Goal: Task Accomplishment & Management: Manage account settings

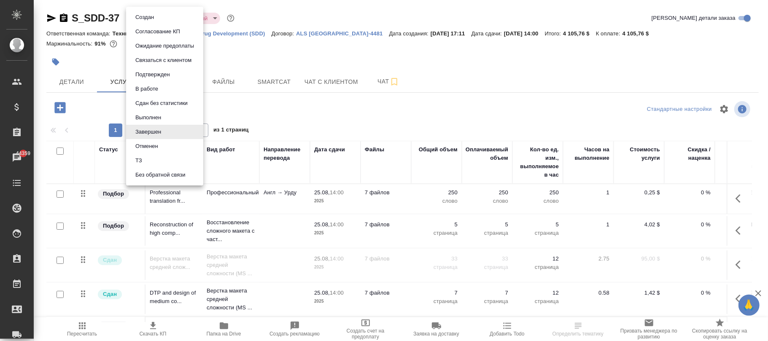
drag, startPoint x: 152, startPoint y: 18, endPoint x: 170, endPoint y: 88, distance: 72.4
click at [152, 18] on body "🙏 .cls-1 fill:#fff; AWATERA Фокина Наталья n.fokina Клиенты Спецификации Заказы…" at bounding box center [384, 170] width 768 height 341
click at [154, 111] on li "Выполнен" at bounding box center [164, 118] width 77 height 14
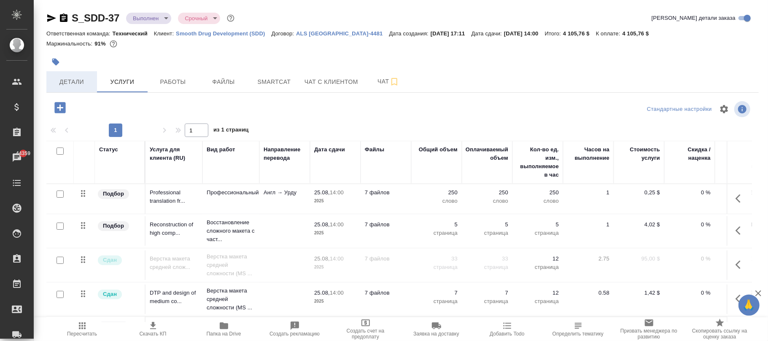
click at [73, 84] on span "Детали" at bounding box center [71, 82] width 40 height 11
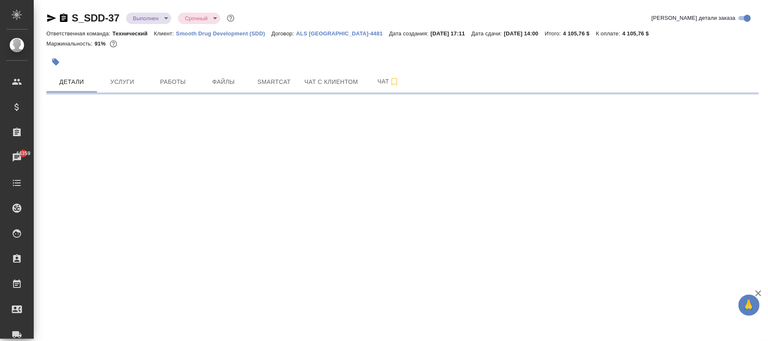
select select "RU"
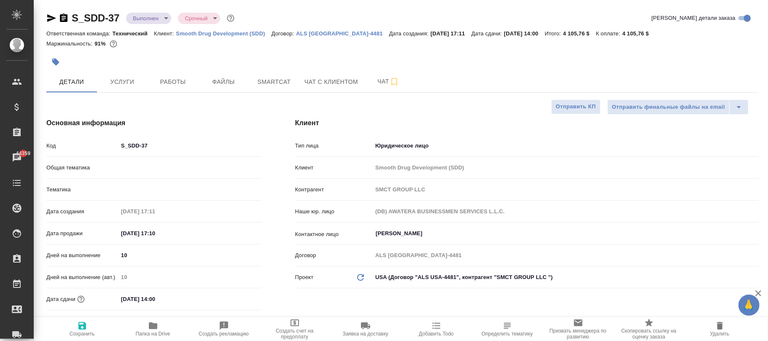
type textarea "x"
click at [86, 328] on icon "button" at bounding box center [82, 326] width 10 height 10
type textarea "x"
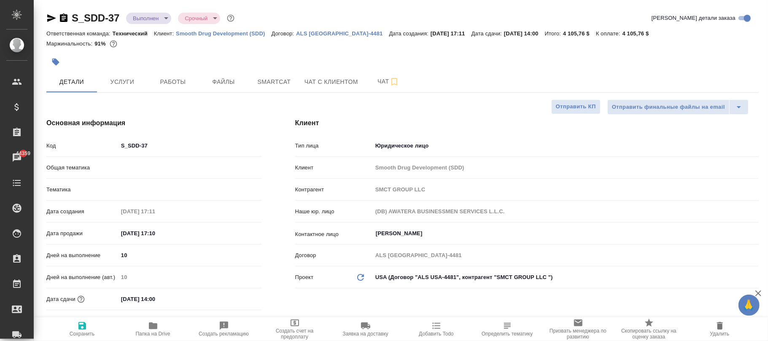
type textarea "x"
type input "Технический"
select select "RU"
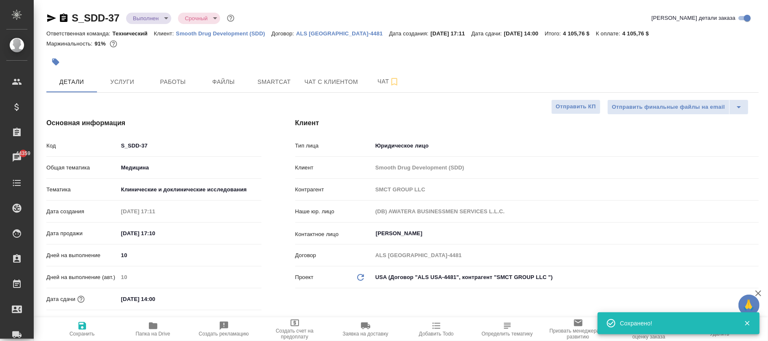
type textarea "x"
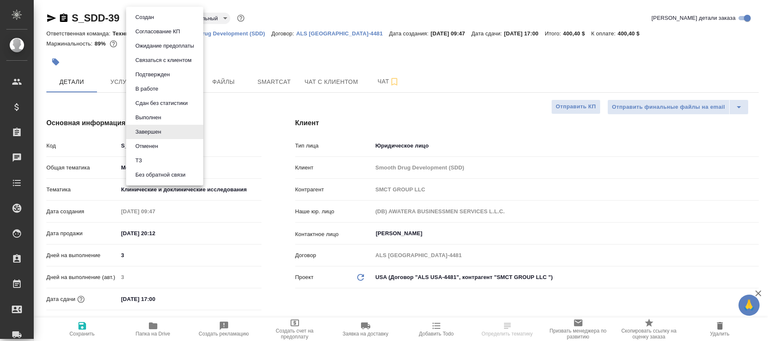
select select "RU"
click at [154, 116] on button "Выполнен" at bounding box center [148, 117] width 31 height 9
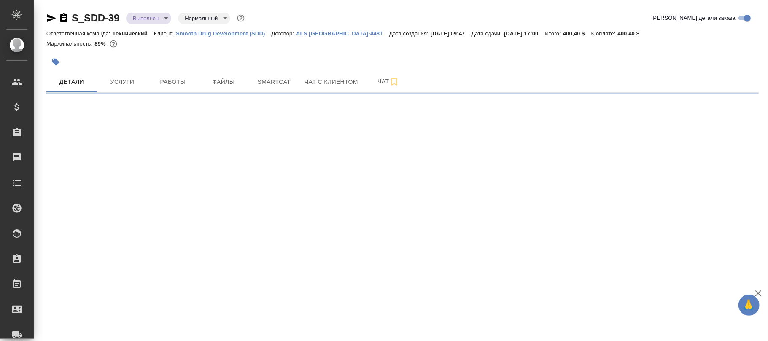
select select "RU"
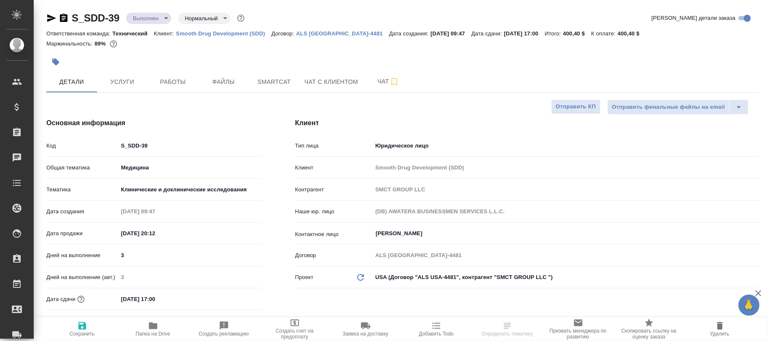
type textarea "x"
click at [81, 326] on icon "button" at bounding box center [82, 326] width 8 height 8
type textarea "x"
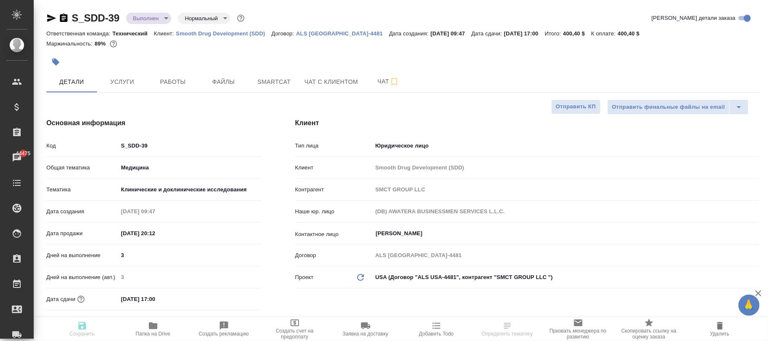
type textarea "x"
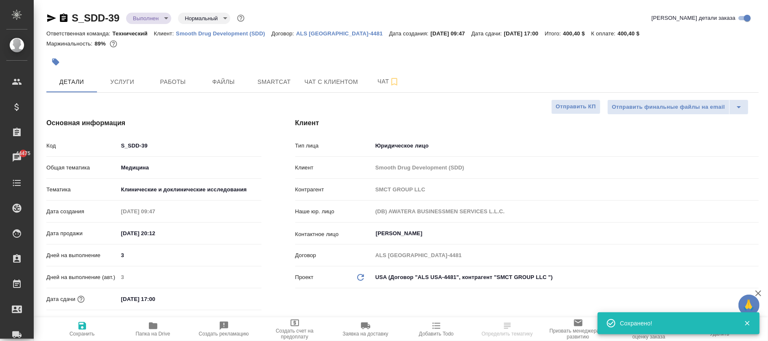
select select "RU"
type textarea "x"
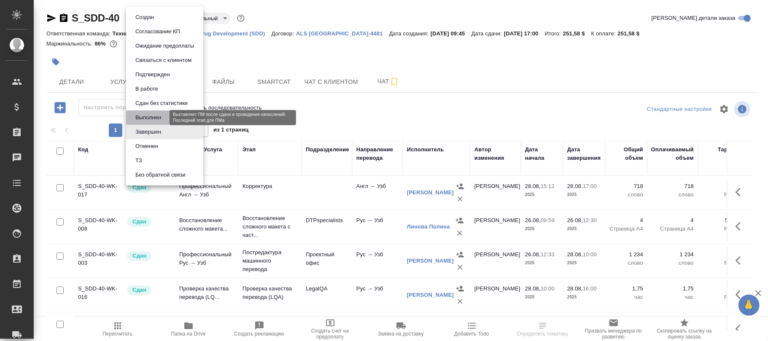
click at [152, 116] on button "Выполнен" at bounding box center [148, 117] width 31 height 9
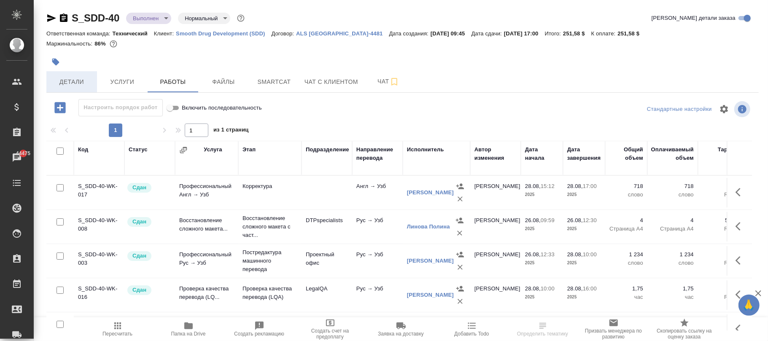
click at [78, 80] on span "Детали" at bounding box center [71, 82] width 40 height 11
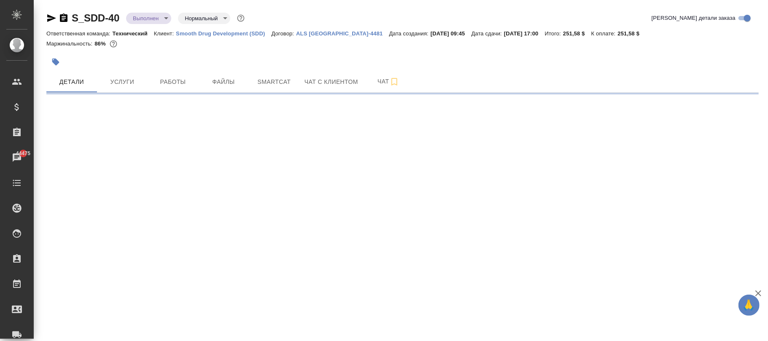
select select "RU"
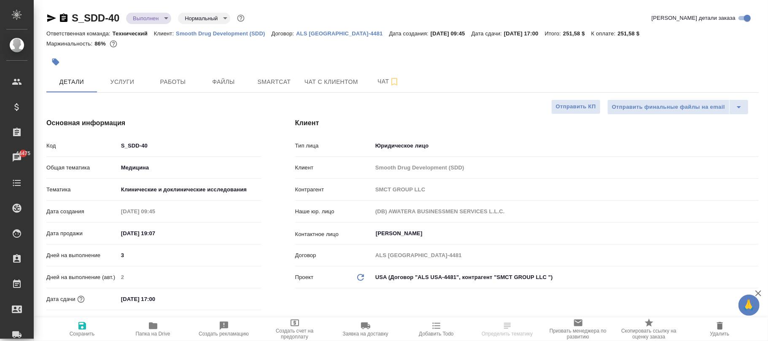
type textarea "x"
drag, startPoint x: 88, startPoint y: 330, endPoint x: 86, endPoint y: 24, distance: 306.2
click at [87, 327] on span "Сохранить" at bounding box center [82, 329] width 61 height 16
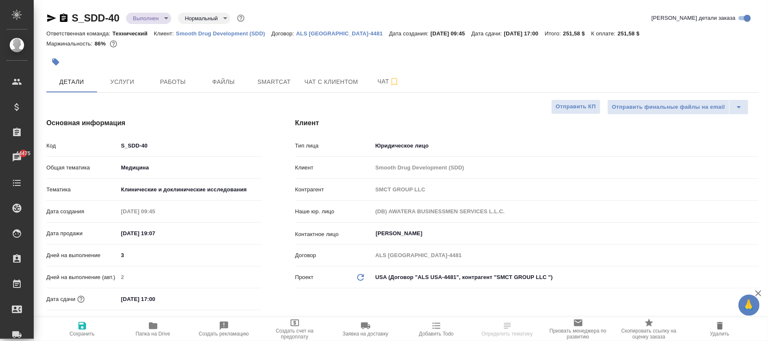
type textarea "x"
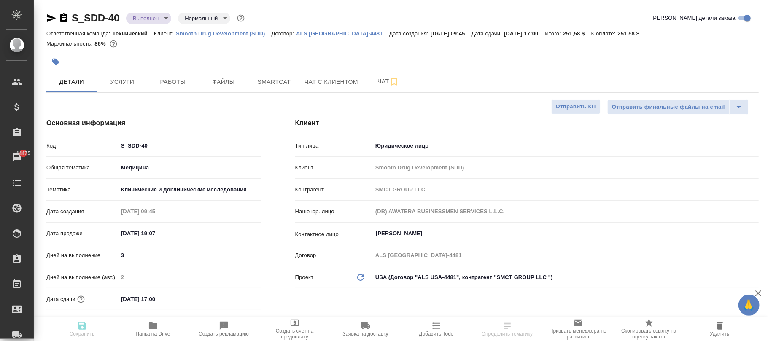
type textarea "x"
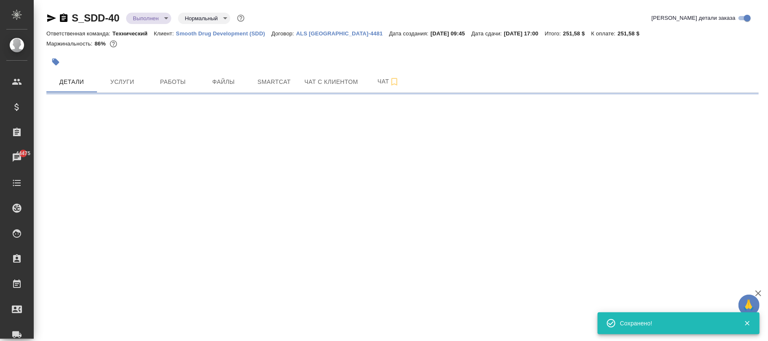
select select "RU"
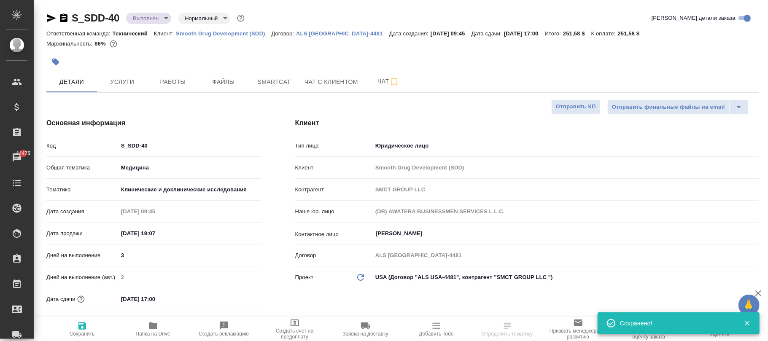
type textarea "x"
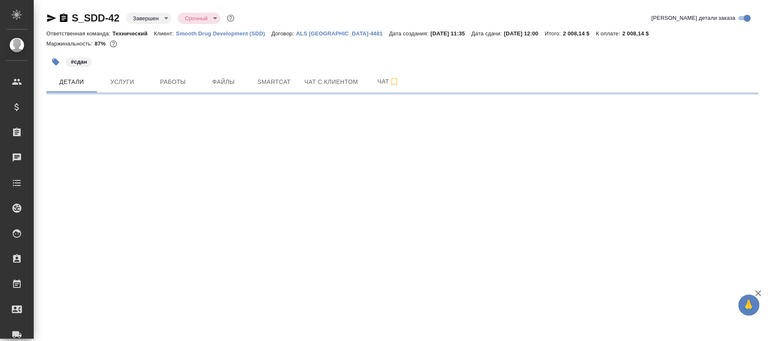
select select "RU"
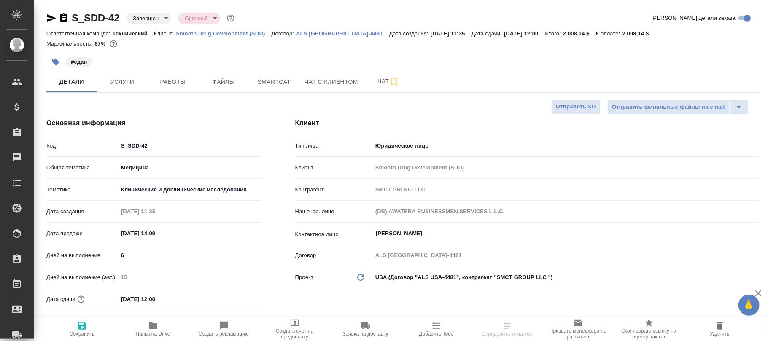
type textarea "x"
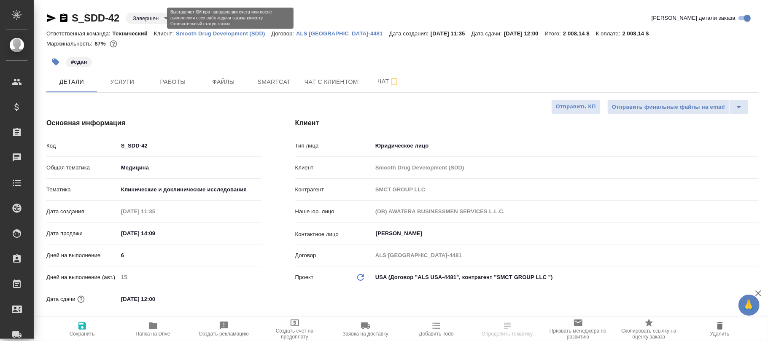
click at [148, 20] on body "🙏 .cls-1 fill:#fff; AWATERA Фокина Наталья n.fokina Клиенты Спецификации Заказы…" at bounding box center [384, 170] width 768 height 341
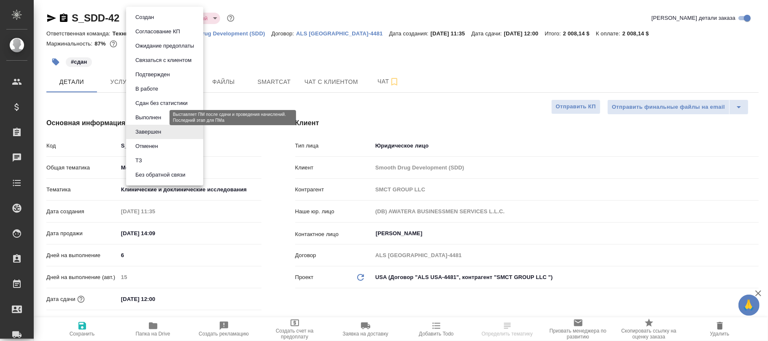
click at [157, 117] on button "Выполнен" at bounding box center [148, 117] width 31 height 9
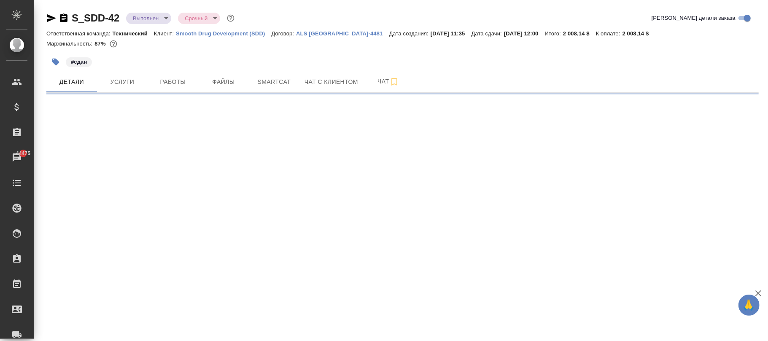
select select "RU"
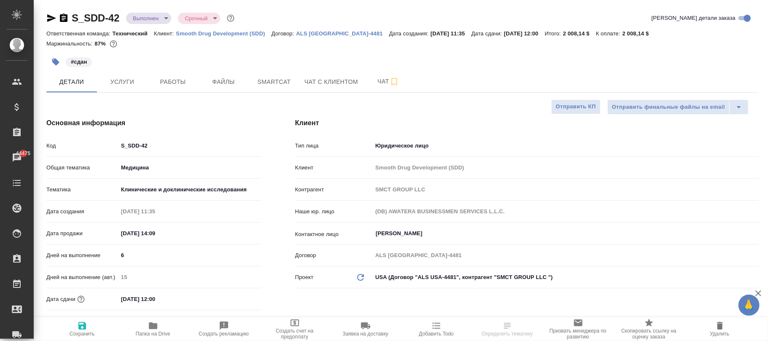
type textarea "x"
click at [90, 329] on span "Сохранить" at bounding box center [82, 329] width 61 height 16
type textarea "x"
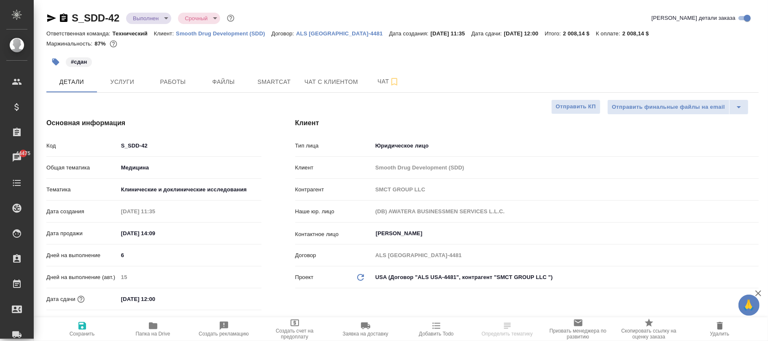
type textarea "x"
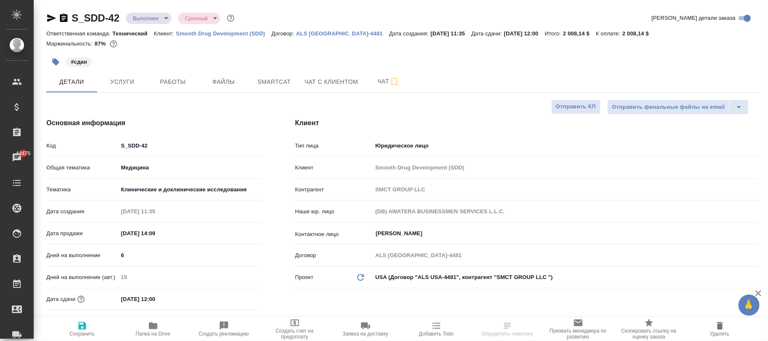
type textarea "x"
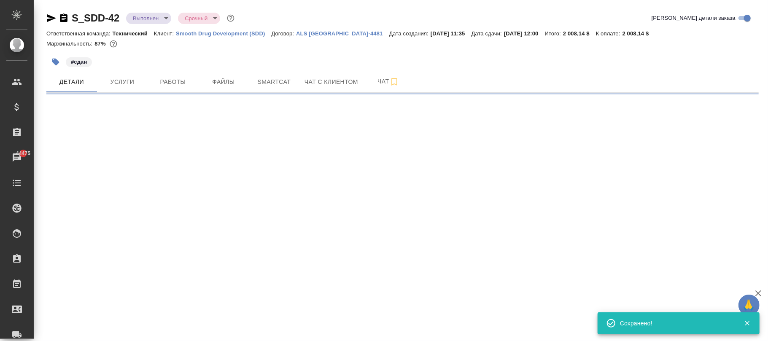
select select "RU"
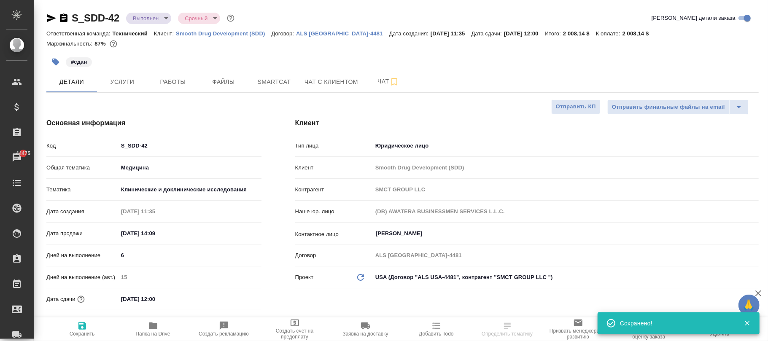
type textarea "x"
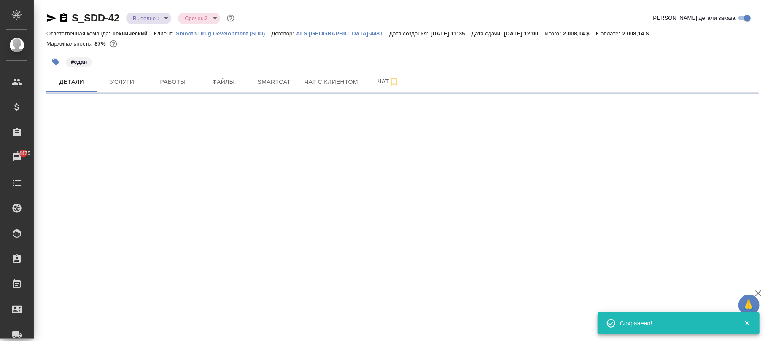
select select "RU"
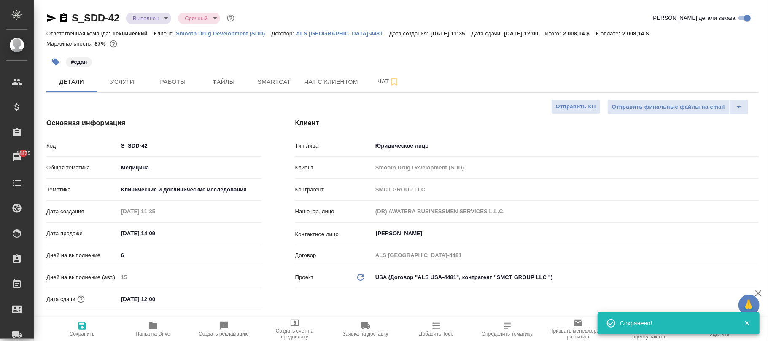
type textarea "x"
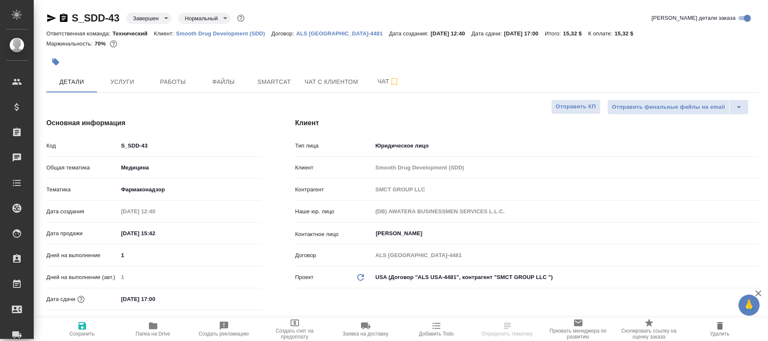
select select "RU"
click at [152, 23] on body "🙏 .cls-1 fill:#fff; AWATERA Фокина Наталья n.fokina Клиенты Спецификации Заказы…" at bounding box center [384, 170] width 768 height 341
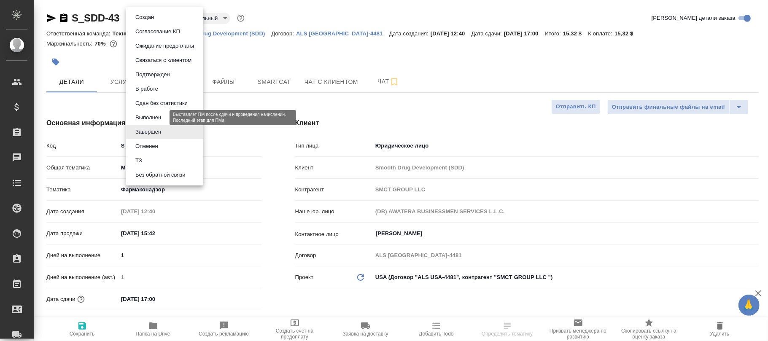
click at [139, 116] on button "Выполнен" at bounding box center [148, 117] width 31 height 9
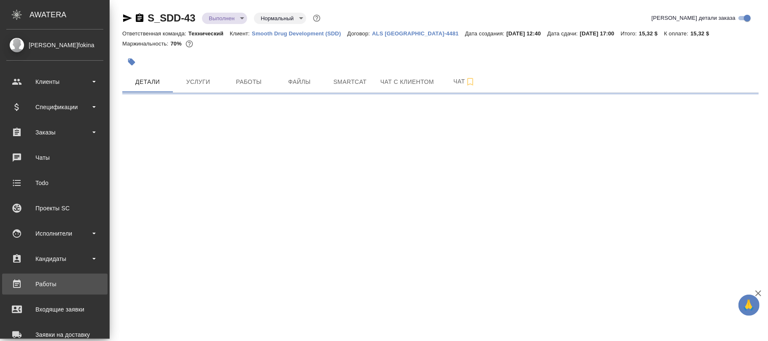
select select "RU"
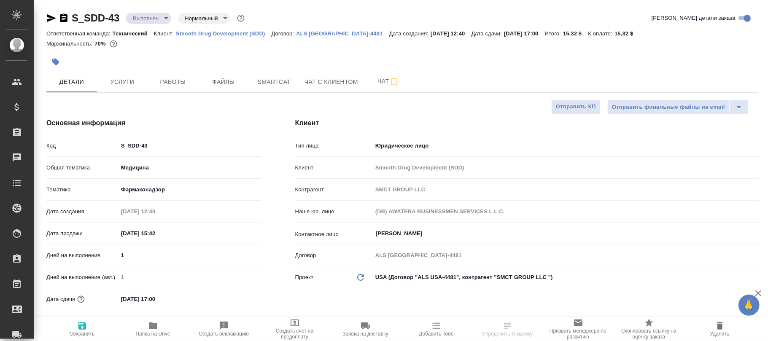
type textarea "x"
drag, startPoint x: 85, startPoint y: 327, endPoint x: 119, endPoint y: 156, distance: 174.5
click at [84, 324] on icon "button" at bounding box center [82, 326] width 8 height 8
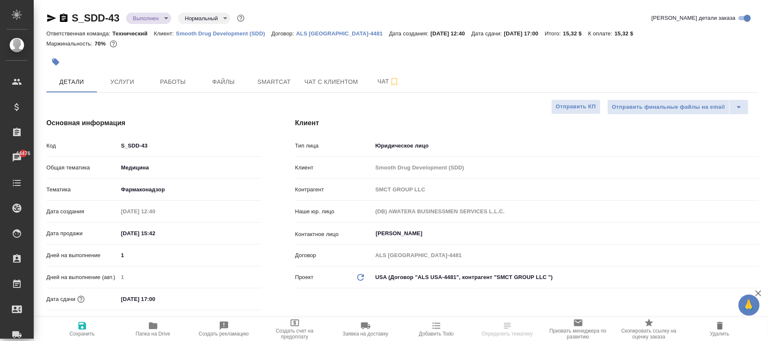
type textarea "x"
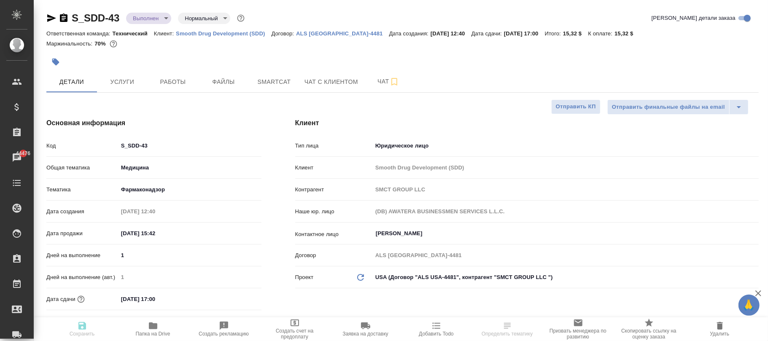
type textarea "x"
select select "RU"
click at [160, 20] on body "🙏 .cls-1 fill:#fff; AWATERA Фокина Наталья n.fokina Клиенты Спецификации Заказы…" at bounding box center [384, 170] width 768 height 341
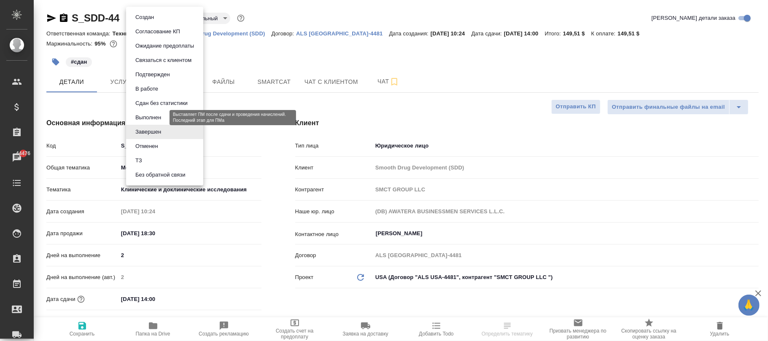
click at [160, 113] on button "Выполнен" at bounding box center [148, 117] width 31 height 9
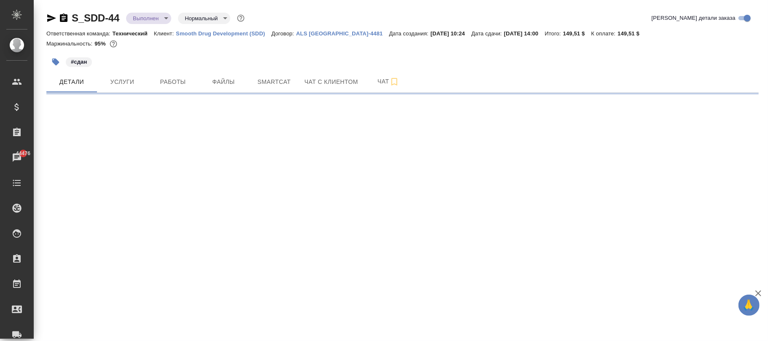
select select "RU"
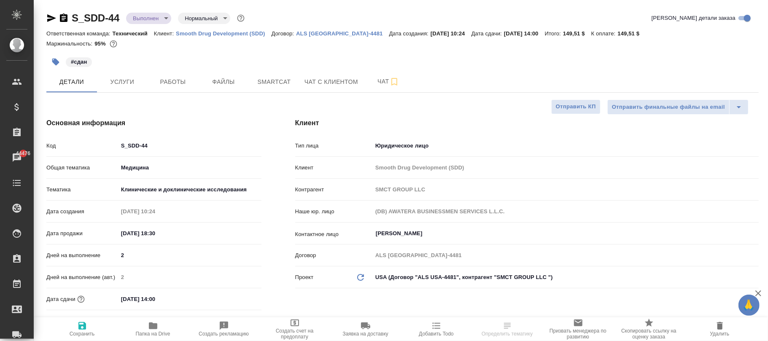
type textarea "x"
click at [77, 330] on span "Сохранить" at bounding box center [82, 329] width 61 height 16
type textarea "x"
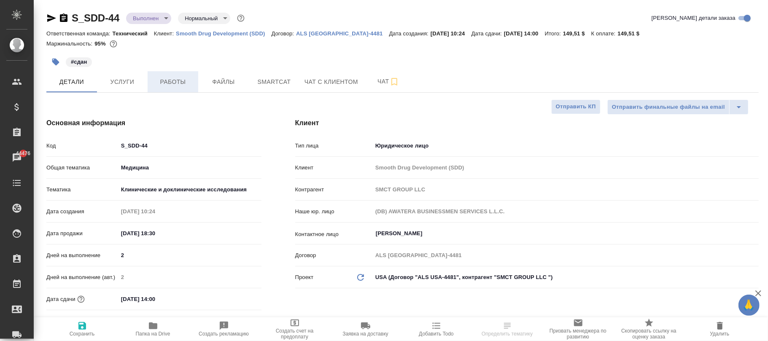
type textarea "x"
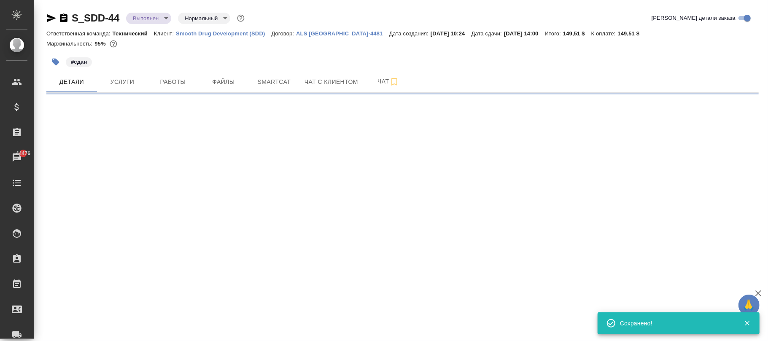
select select "RU"
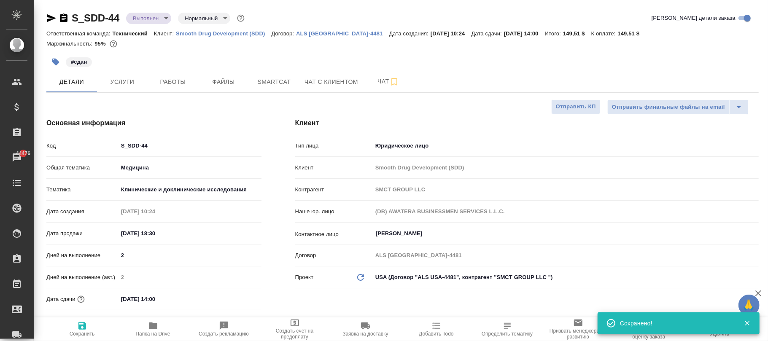
type textarea "x"
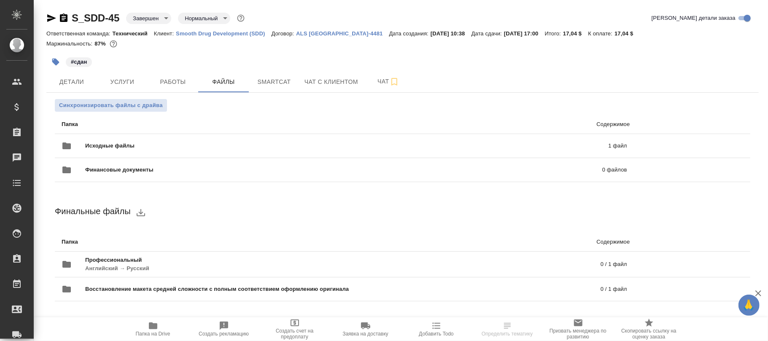
click at [152, 17] on body "🙏 .cls-1 fill:#fff; AWATERA [PERSON_NAME]fokina Клиенты Спецификации Заказы Чат…" at bounding box center [384, 170] width 768 height 341
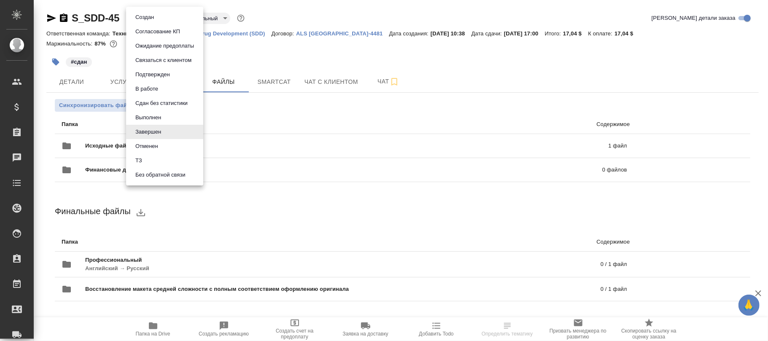
click at [169, 122] on li "Выполнен" at bounding box center [164, 118] width 77 height 14
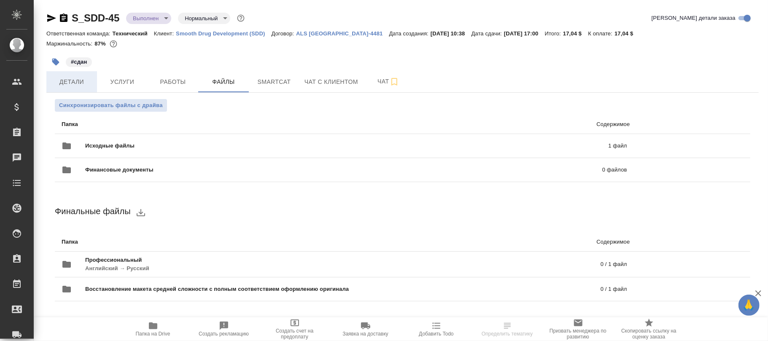
click at [70, 83] on span "Детали" at bounding box center [71, 82] width 40 height 11
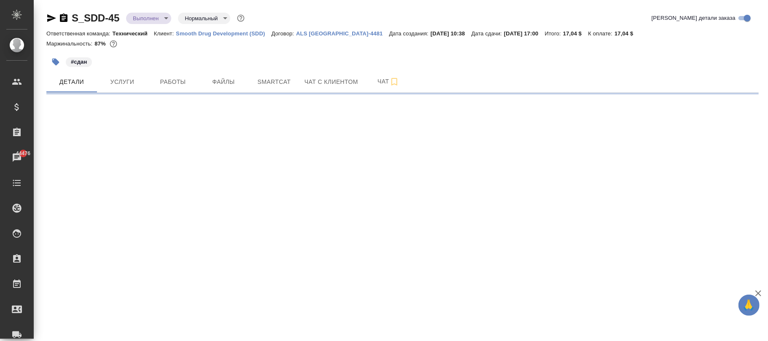
select select "RU"
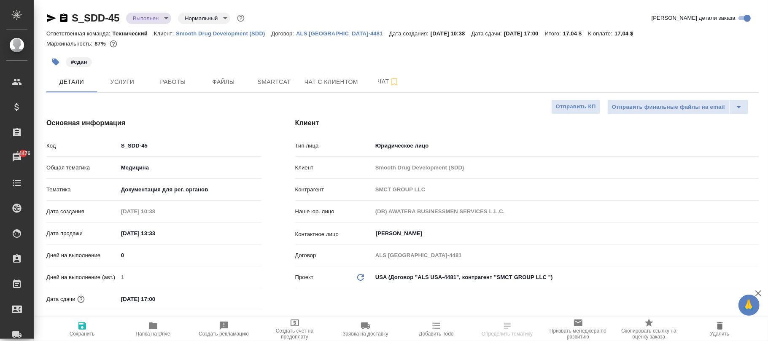
type textarea "x"
click at [81, 329] on icon "button" at bounding box center [82, 326] width 8 height 8
type textarea "x"
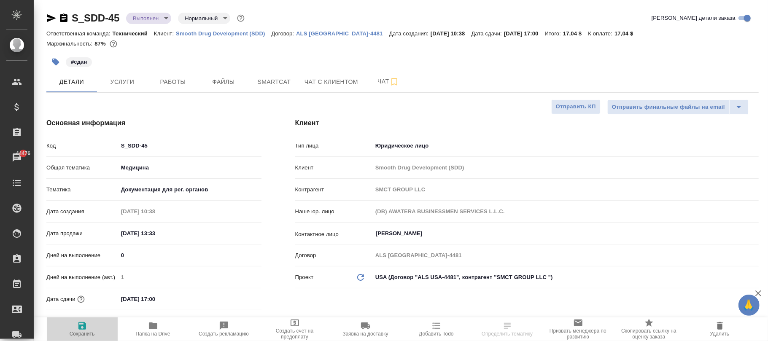
type textarea "x"
select select "RU"
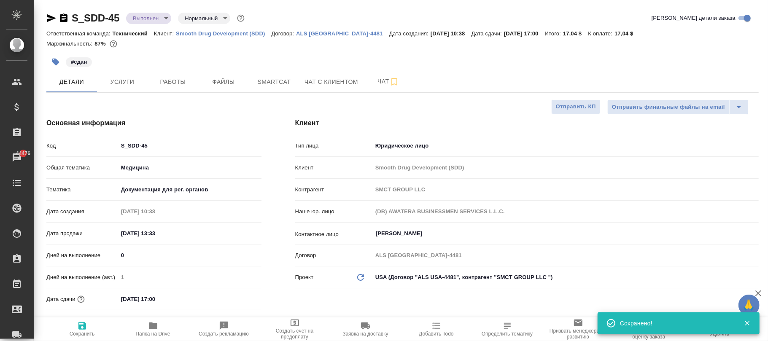
type textarea "x"
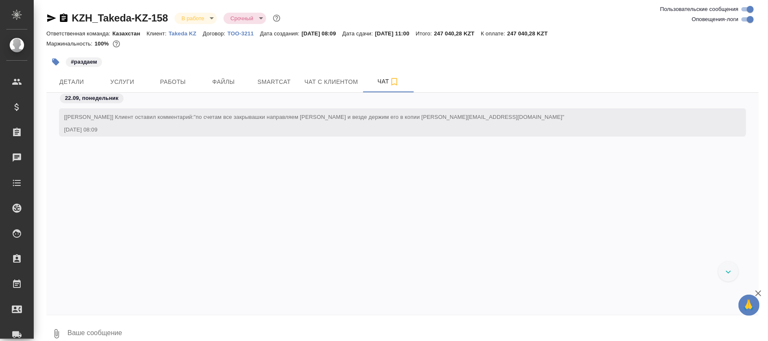
scroll to position [1090, 0]
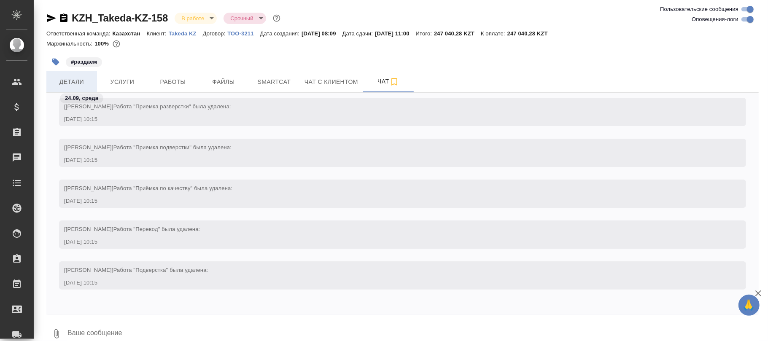
click at [70, 79] on span "Детали" at bounding box center [71, 82] width 40 height 11
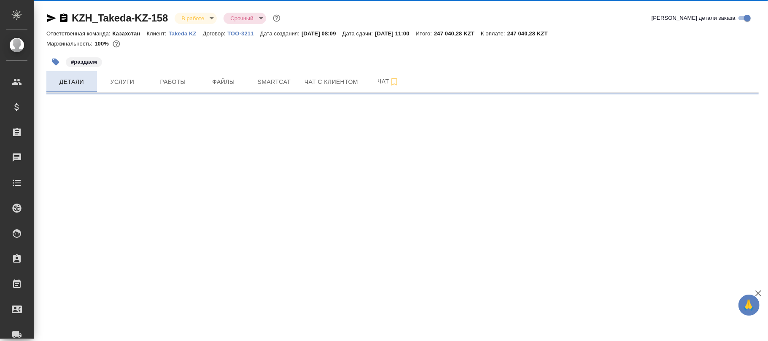
select select "RU"
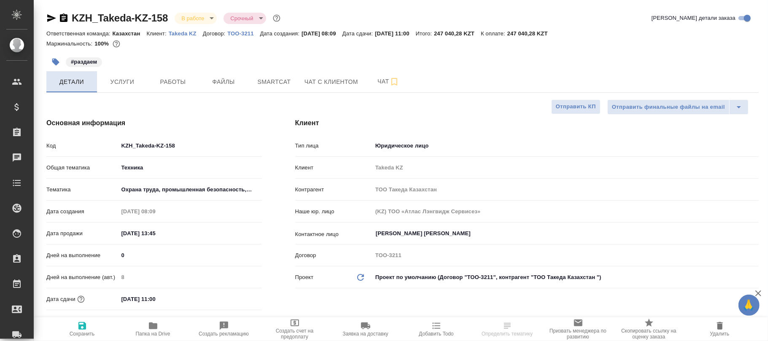
type textarea "x"
select select "RU"
type textarea "x"
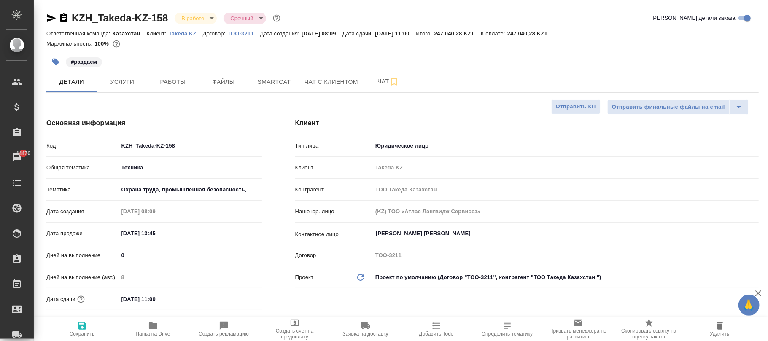
type textarea "x"
